Goal: Information Seeking & Learning: Learn about a topic

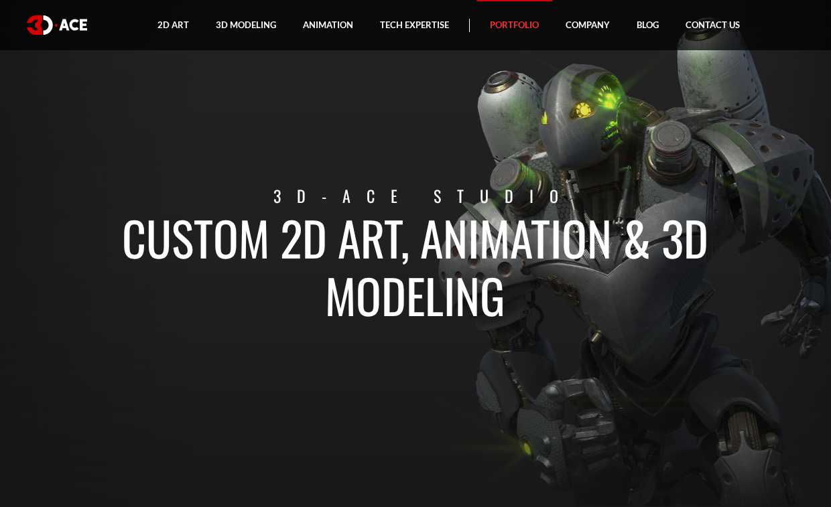
click at [502, 23] on link "Portfolio" at bounding box center [514, 25] width 76 height 50
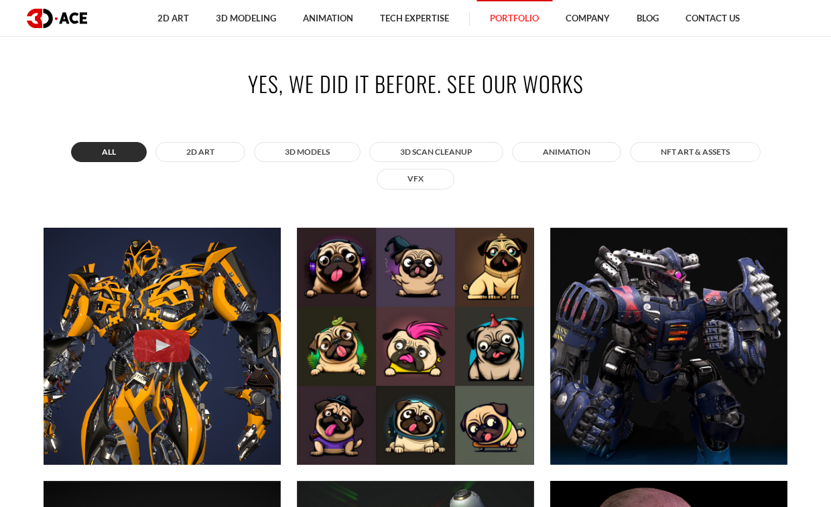
scroll to position [521, 0]
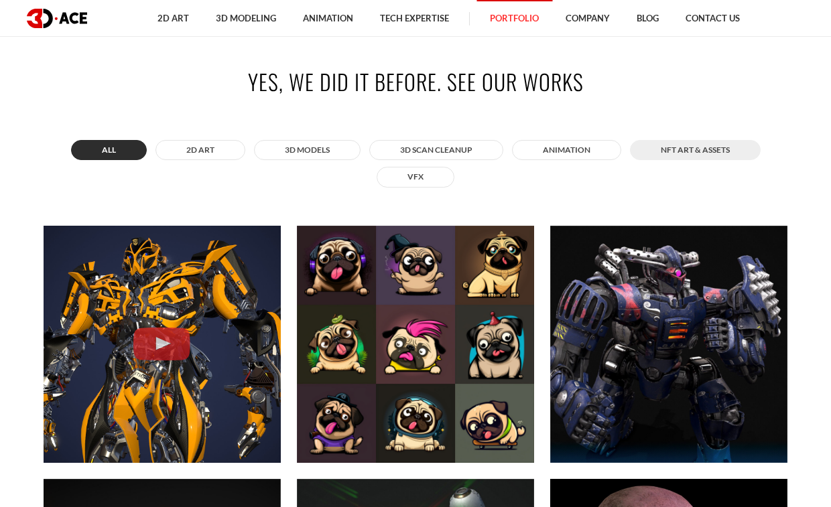
click at [698, 153] on button "NFT art & assets" at bounding box center [695, 150] width 131 height 20
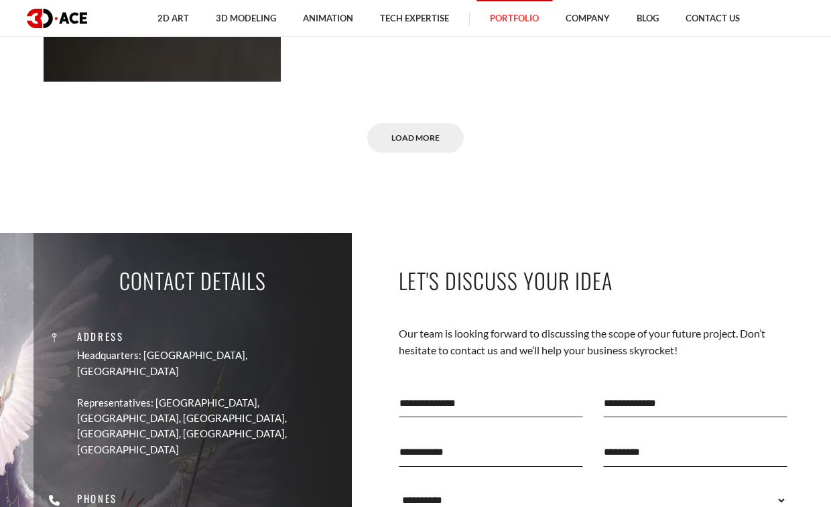
scroll to position [1412, 0]
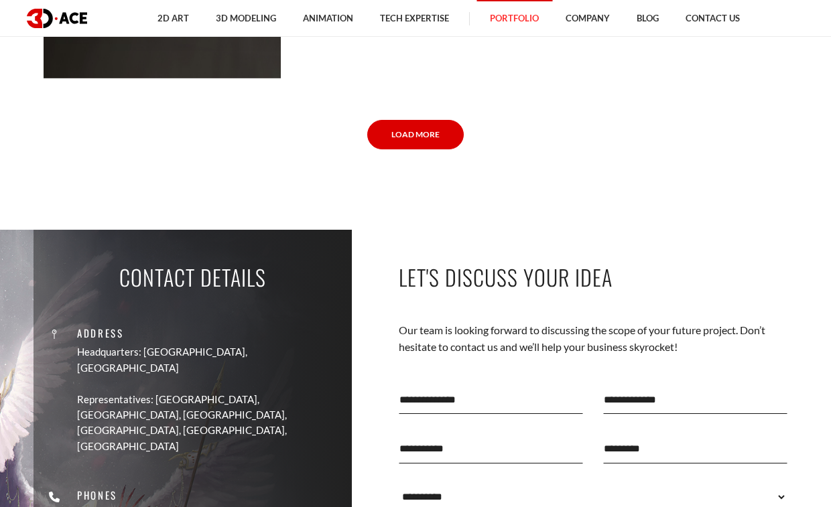
click at [421, 137] on link "Load More" at bounding box center [415, 135] width 96 height 30
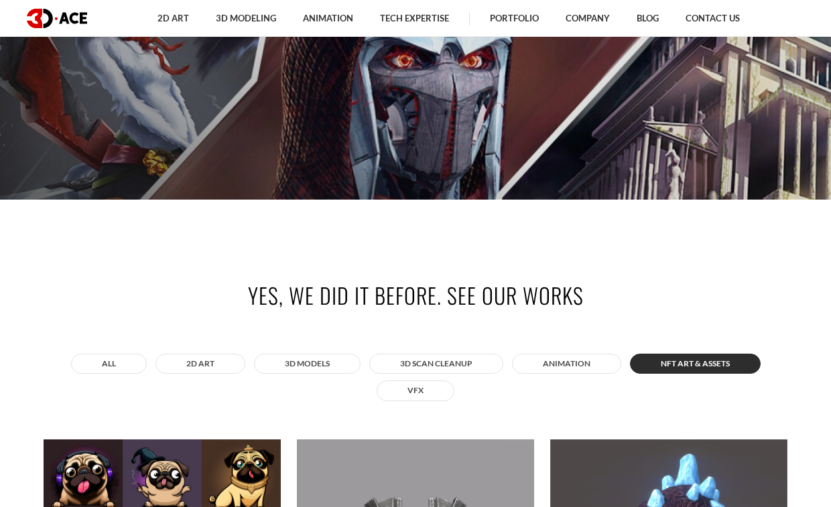
scroll to position [0, 0]
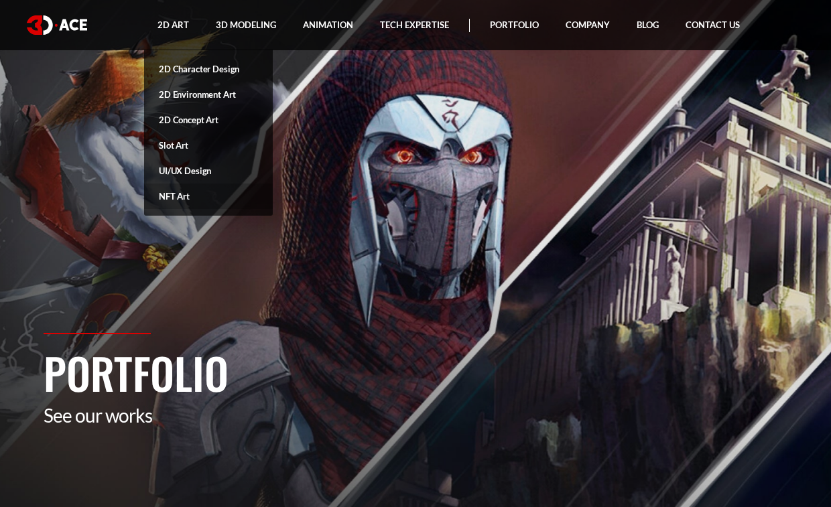
click at [180, 198] on link "NFT Art" at bounding box center [208, 196] width 129 height 25
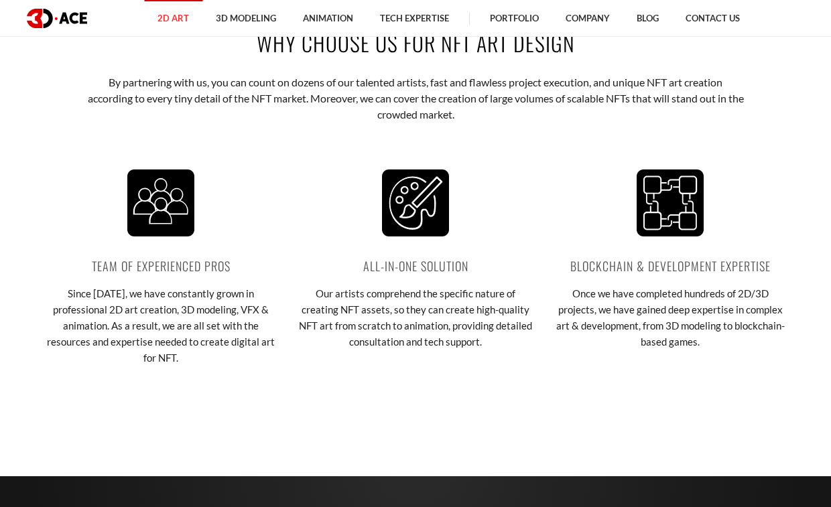
scroll to position [1742, 0]
